Goal: Task Accomplishment & Management: Use online tool/utility

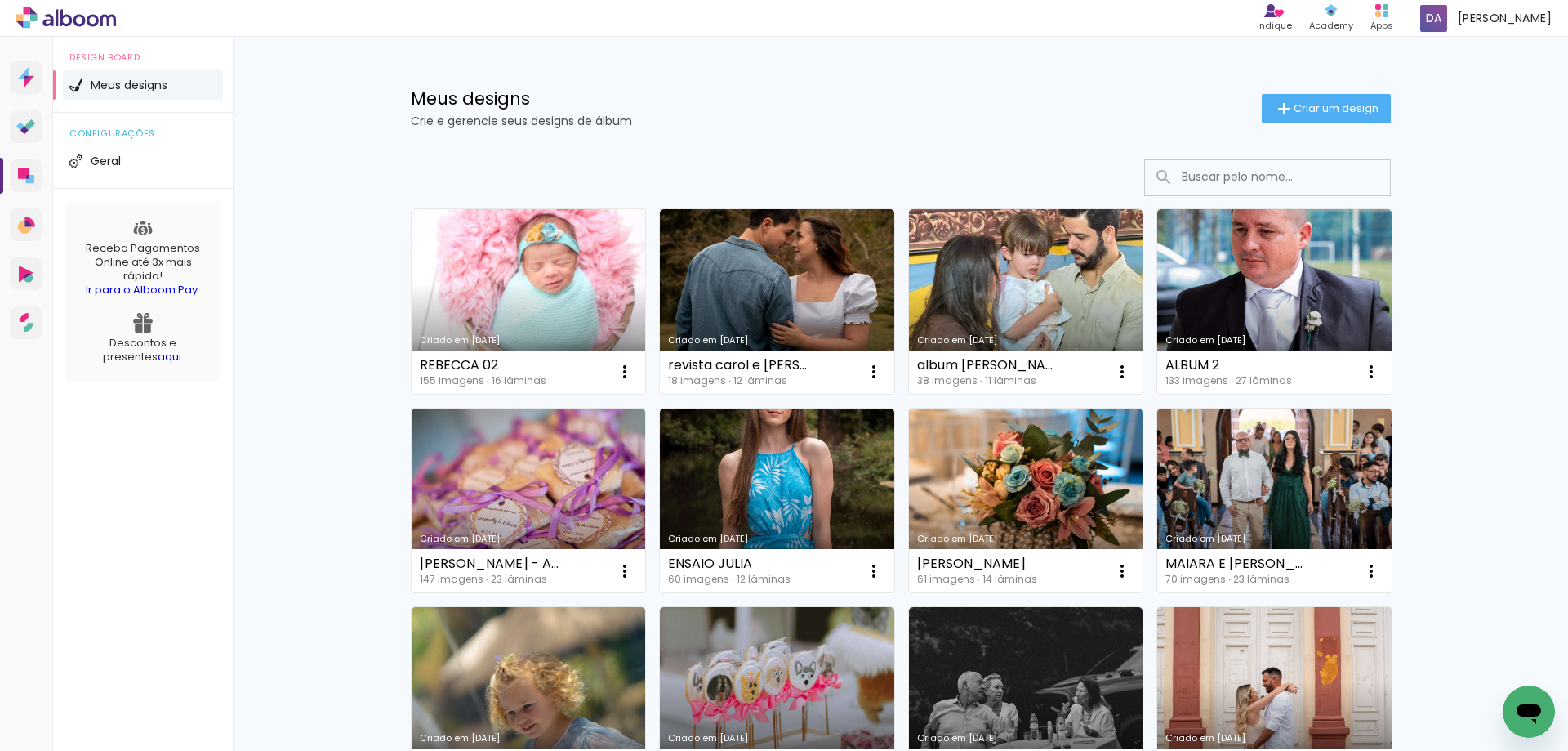
click at [508, 305] on link "Criado em [DATE]" at bounding box center [529, 302] width 234 height 185
click at [0, 0] on neon-animated-pages "Confirmar Cancelar" at bounding box center [0, 0] width 0 height 0
